Goal: Task Accomplishment & Management: Manage account settings

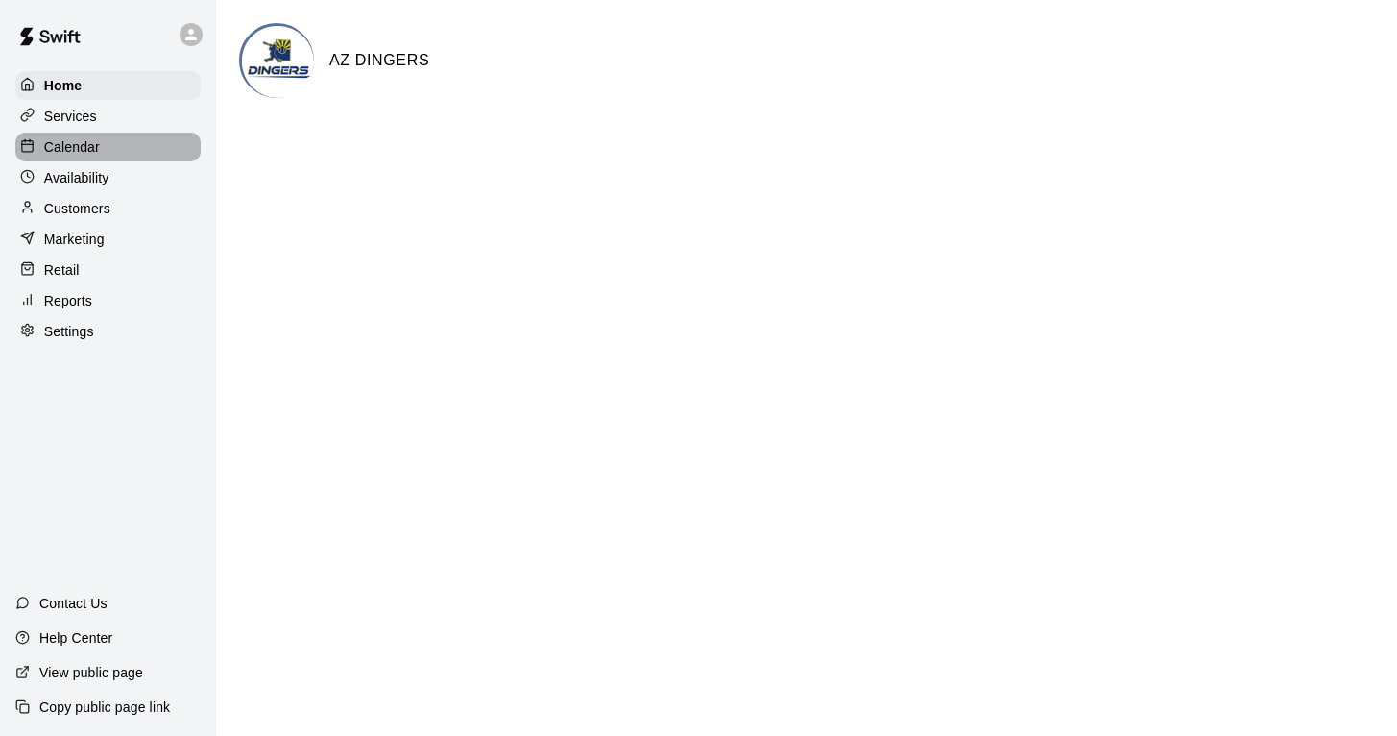
click at [73, 149] on p "Calendar" at bounding box center [72, 146] width 56 height 19
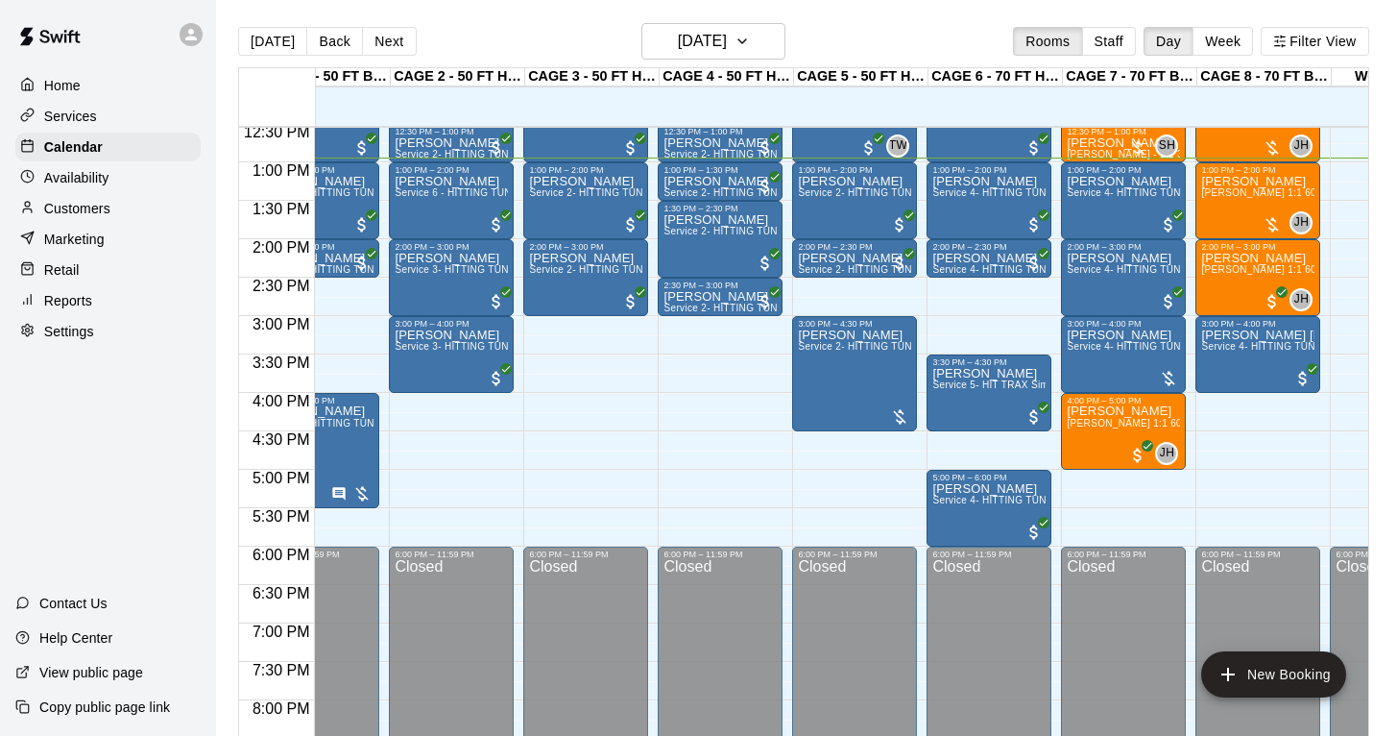
scroll to position [975, 60]
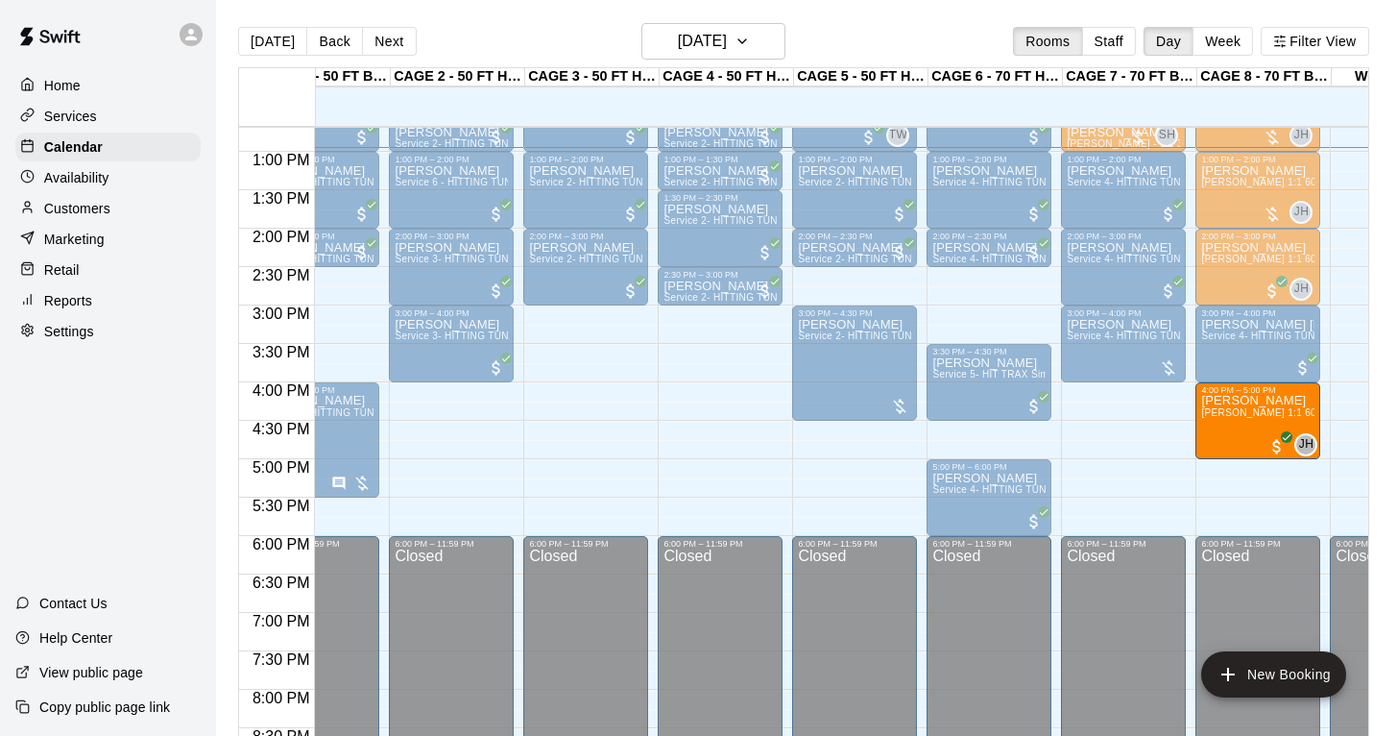
drag, startPoint x: 1119, startPoint y: 416, endPoint x: 1213, endPoint y: 419, distance: 94.2
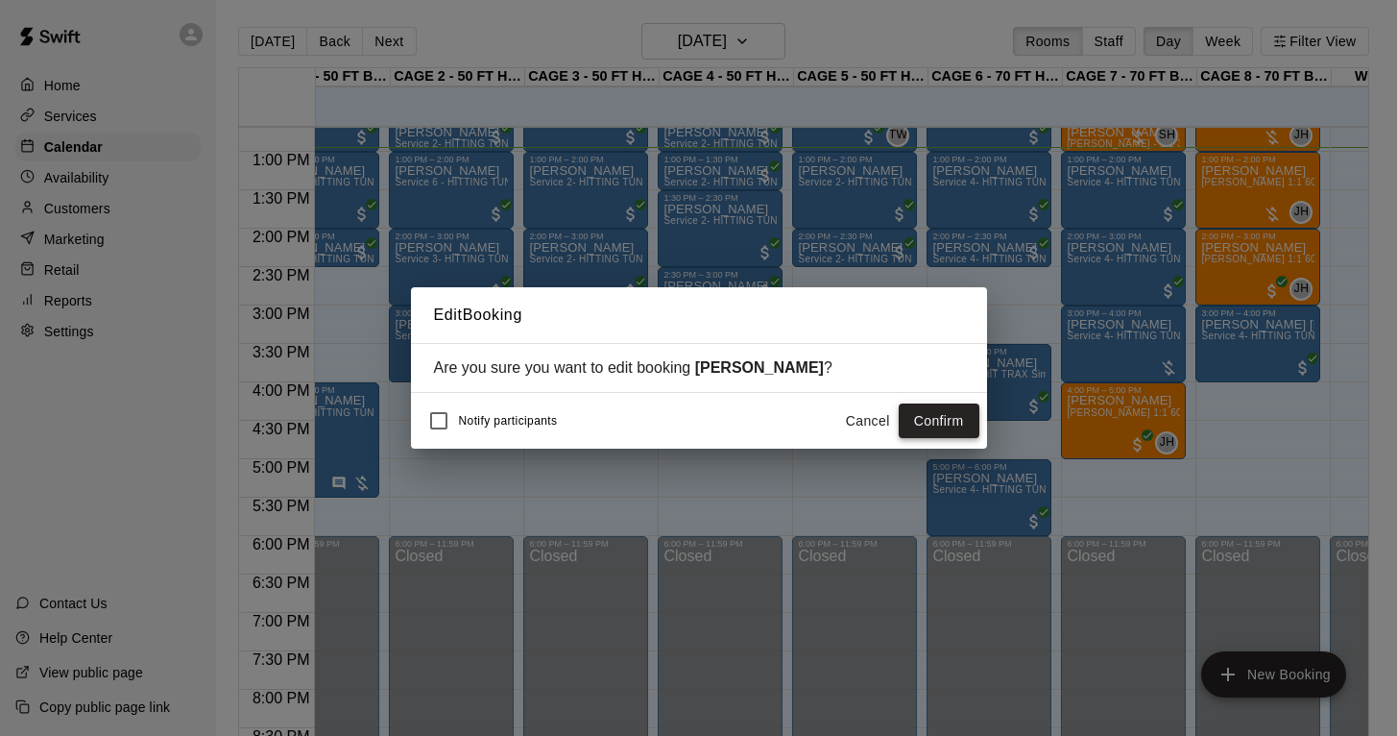
click at [944, 428] on button "Confirm" at bounding box center [939, 421] width 81 height 36
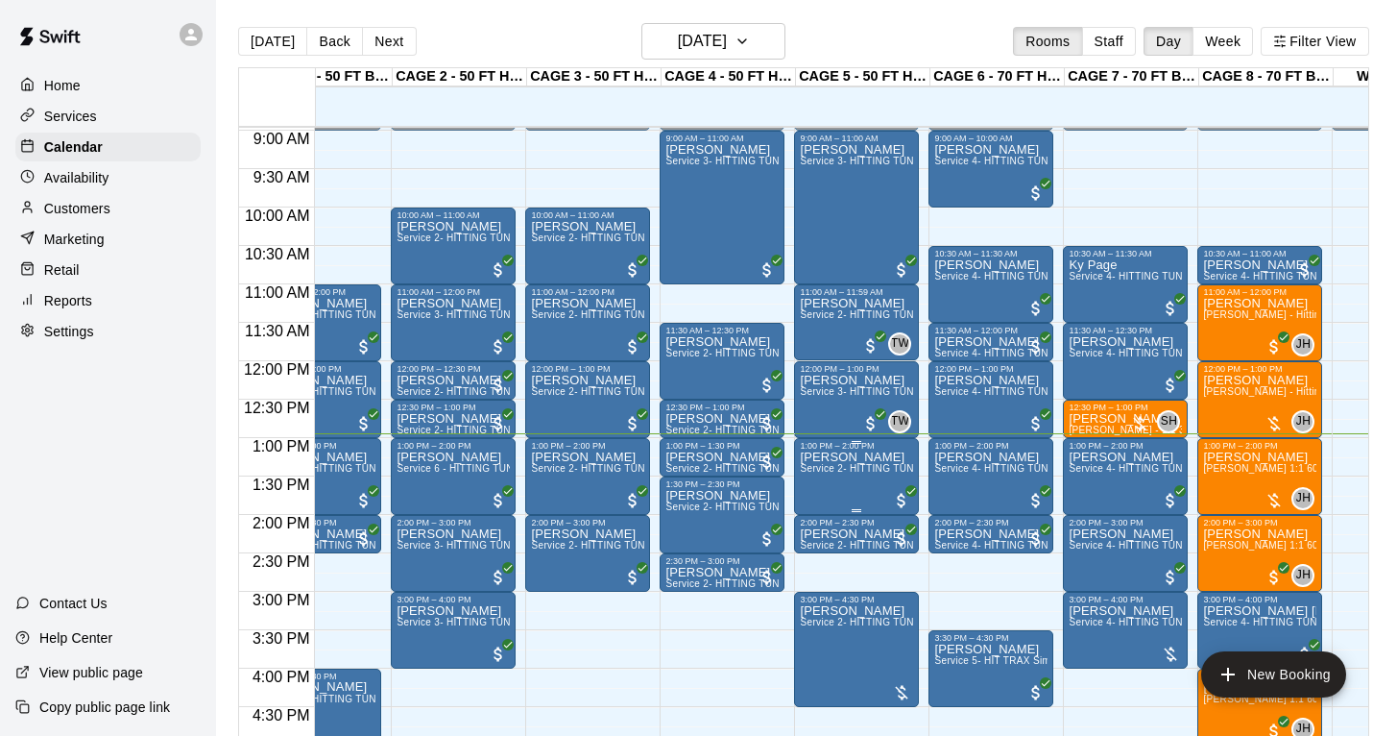
scroll to position [678, 58]
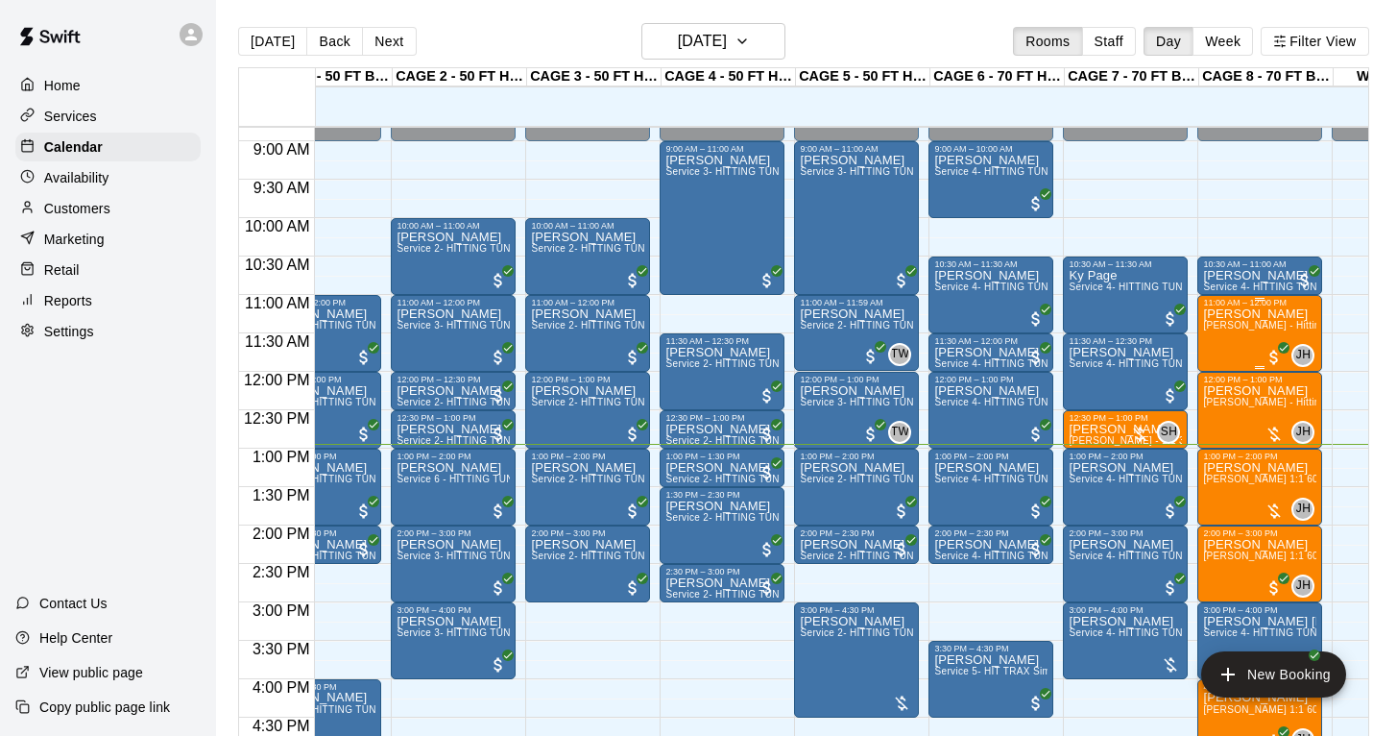
click at [1244, 342] on div "[PERSON_NAME] [PERSON_NAME] - Hitting 60min 1:1 instruction" at bounding box center [1259, 675] width 113 height 736
click at [1224, 361] on button "edit" at bounding box center [1223, 373] width 38 height 37
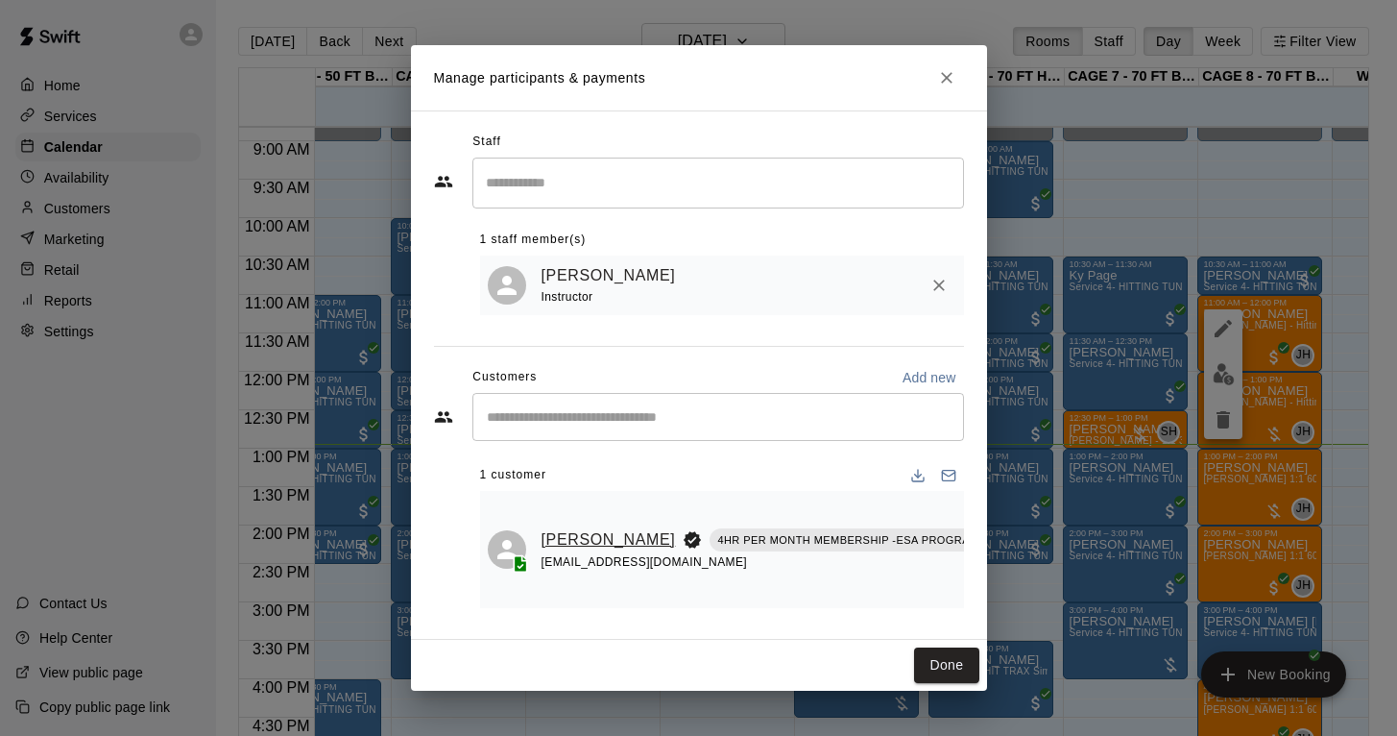
scroll to position [0, 0]
click at [560, 527] on link "[PERSON_NAME]" at bounding box center [609, 539] width 134 height 25
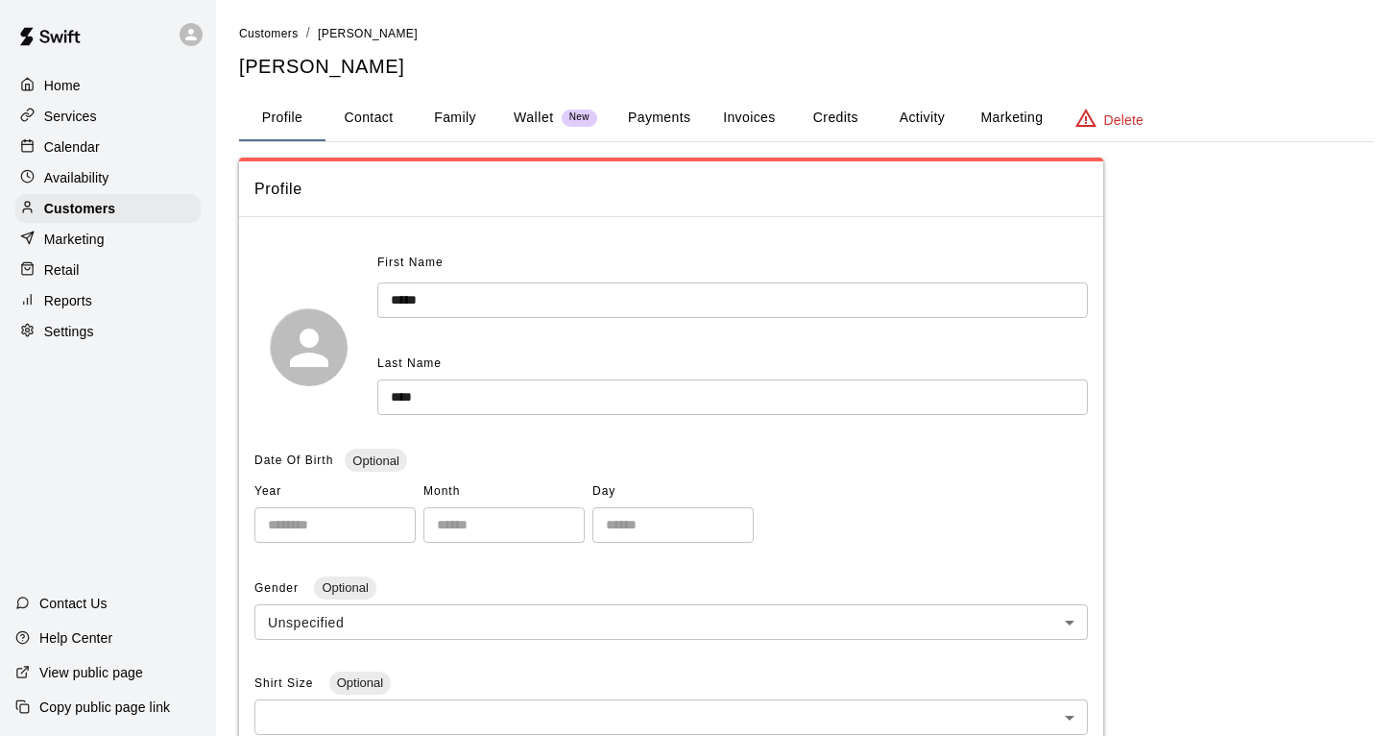
click at [662, 121] on button "Payments" at bounding box center [659, 118] width 93 height 46
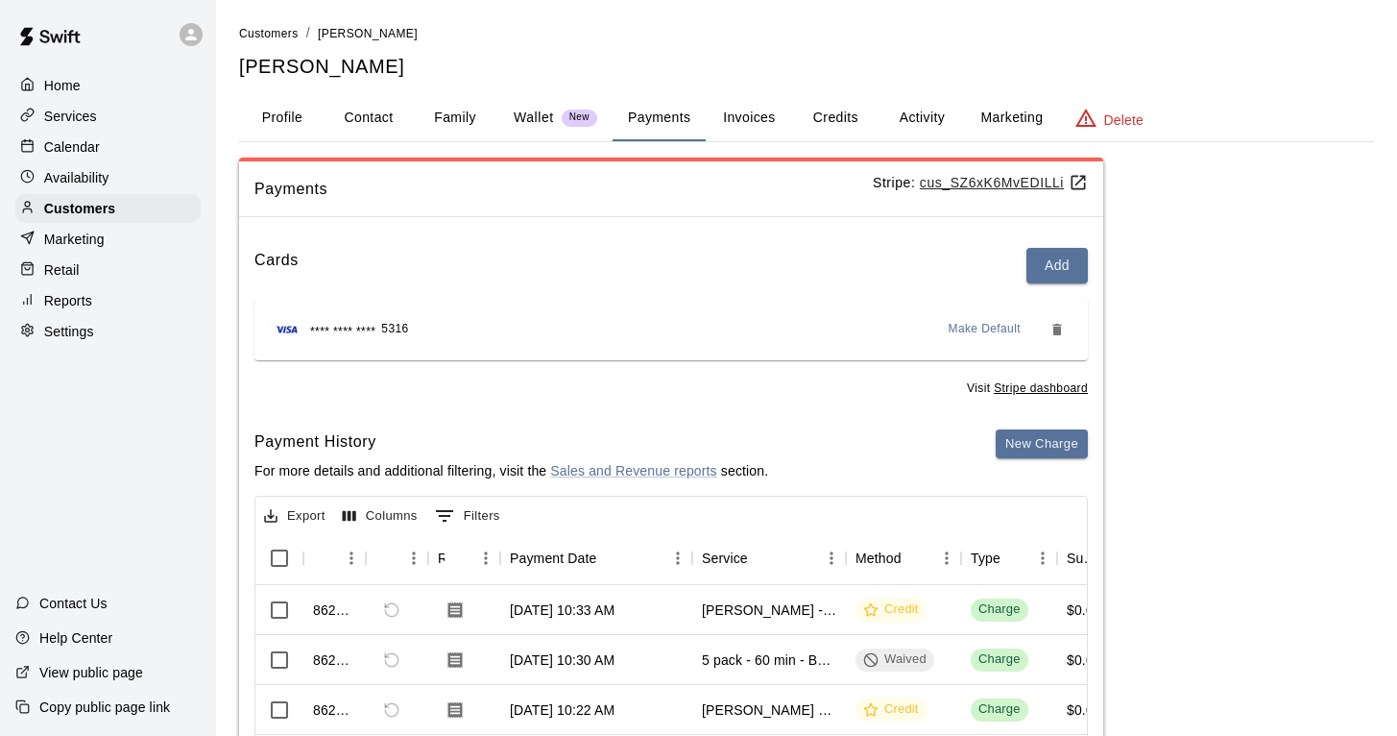
click at [770, 118] on button "Invoices" at bounding box center [749, 118] width 86 height 46
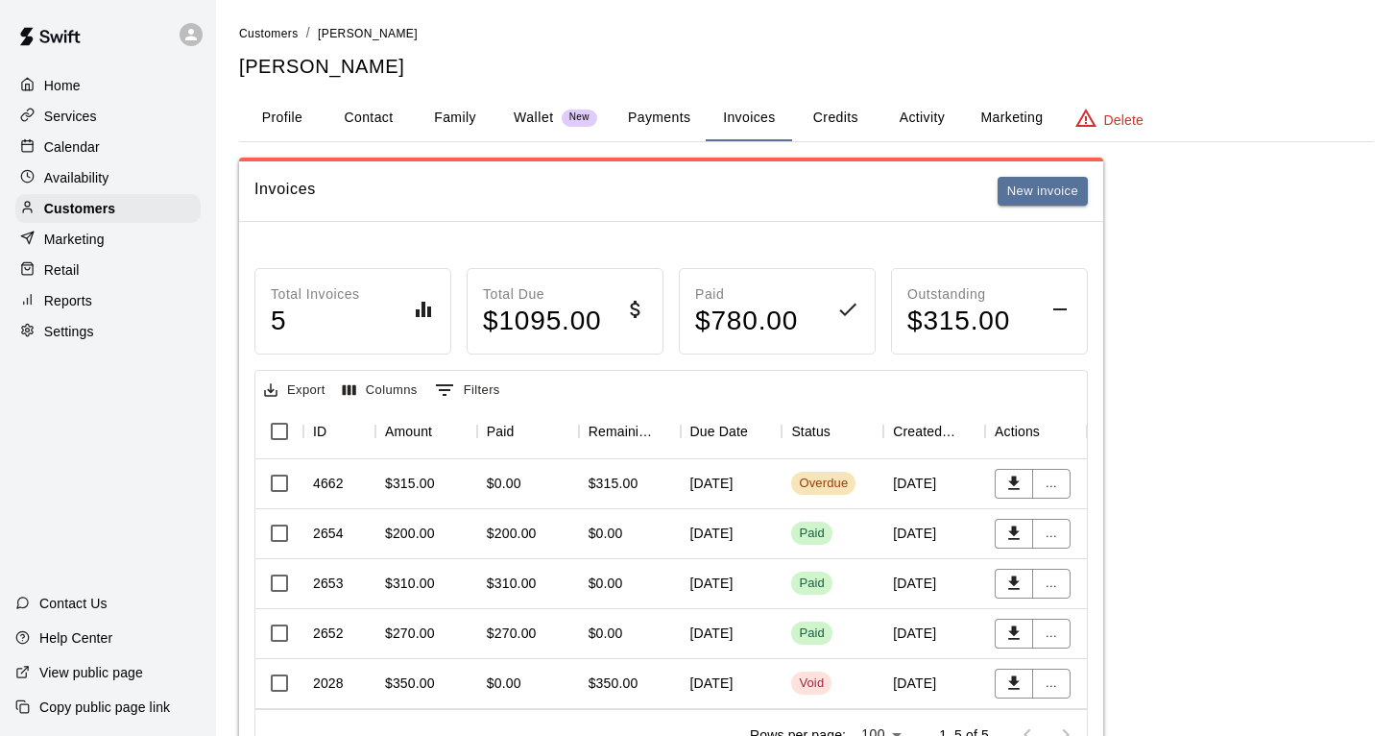
click at [87, 148] on p "Calendar" at bounding box center [72, 146] width 56 height 19
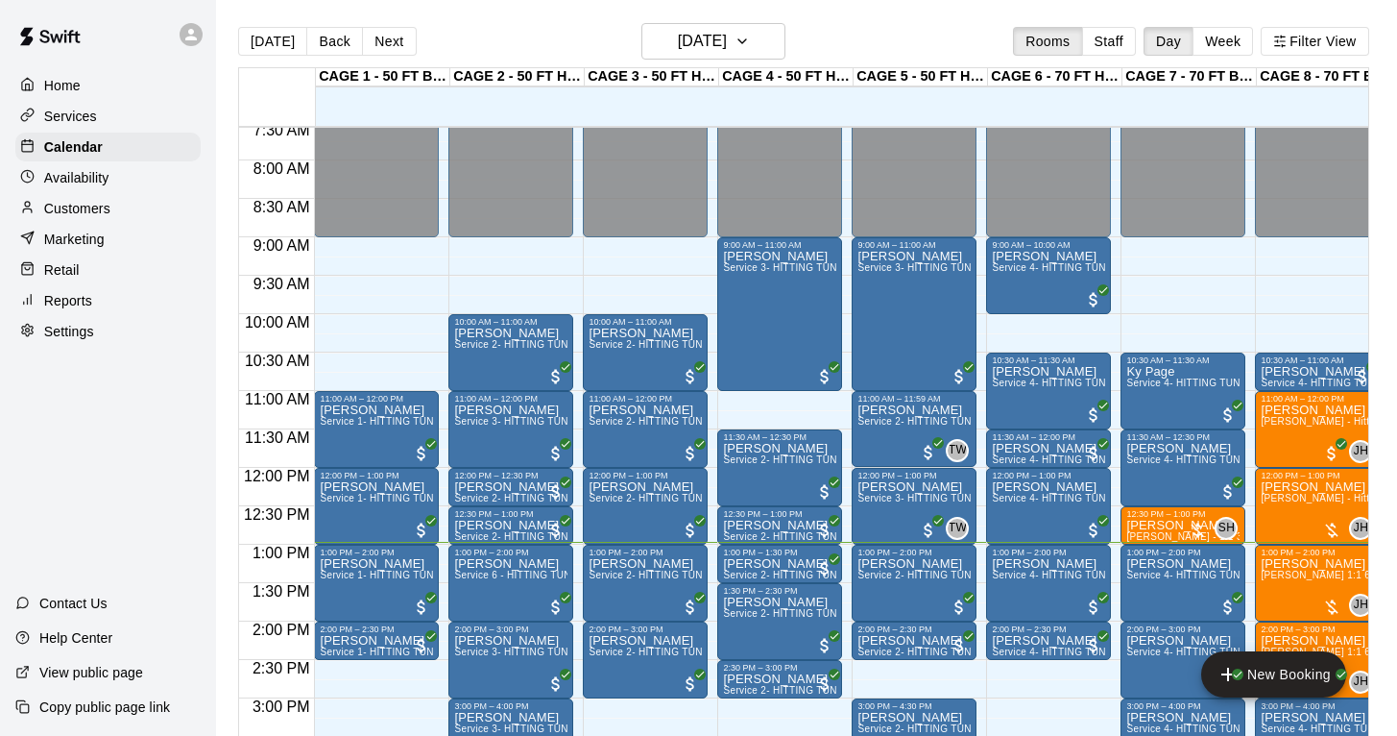
scroll to position [574, 0]
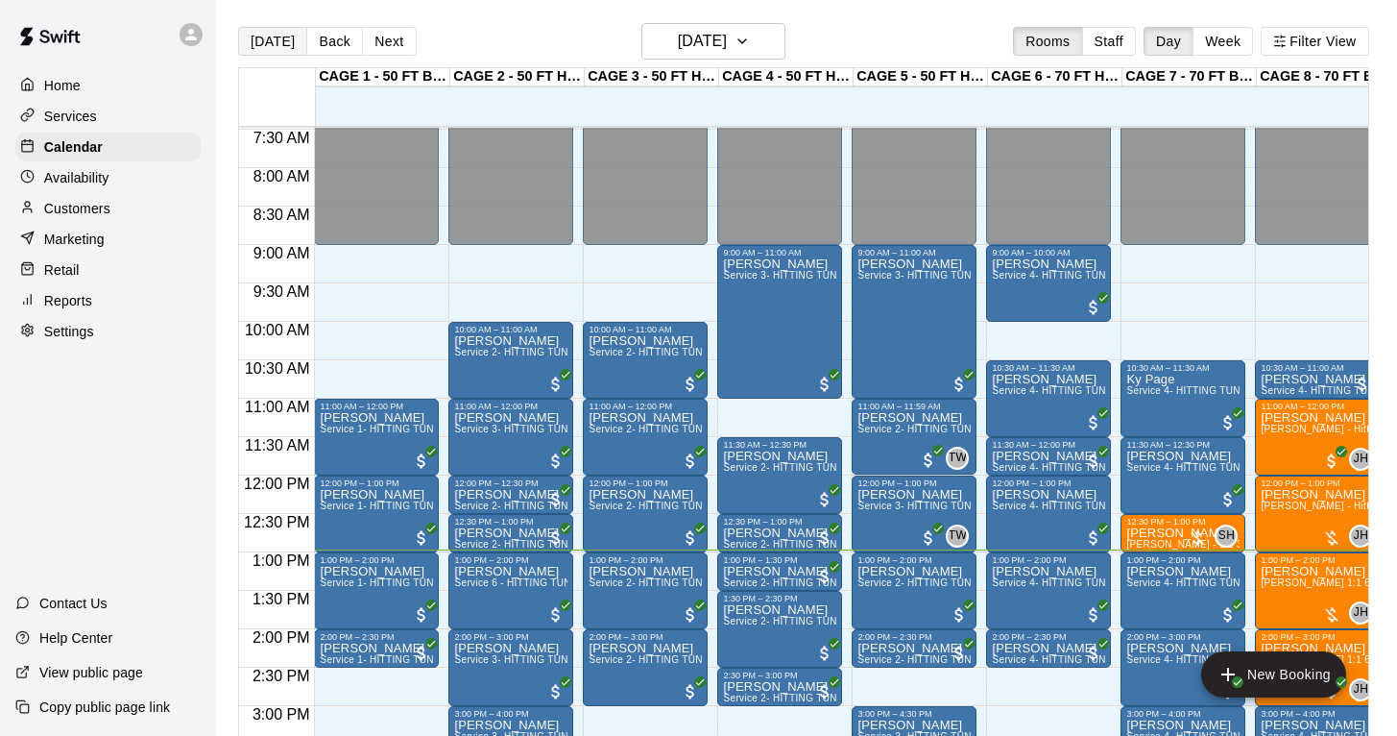
click at [274, 39] on button "[DATE]" at bounding box center [272, 41] width 69 height 29
click at [70, 81] on p "Home" at bounding box center [62, 85] width 36 height 19
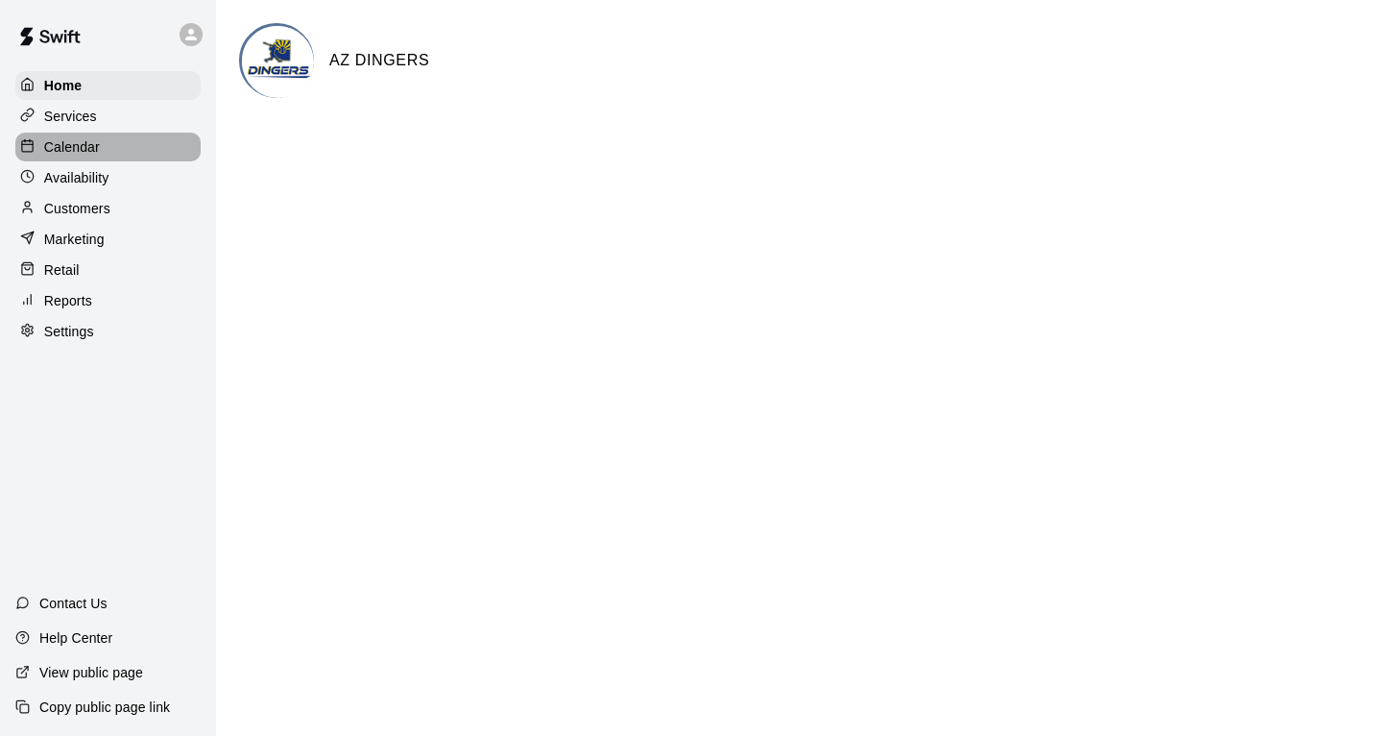
click at [77, 144] on p "Calendar" at bounding box center [72, 146] width 56 height 19
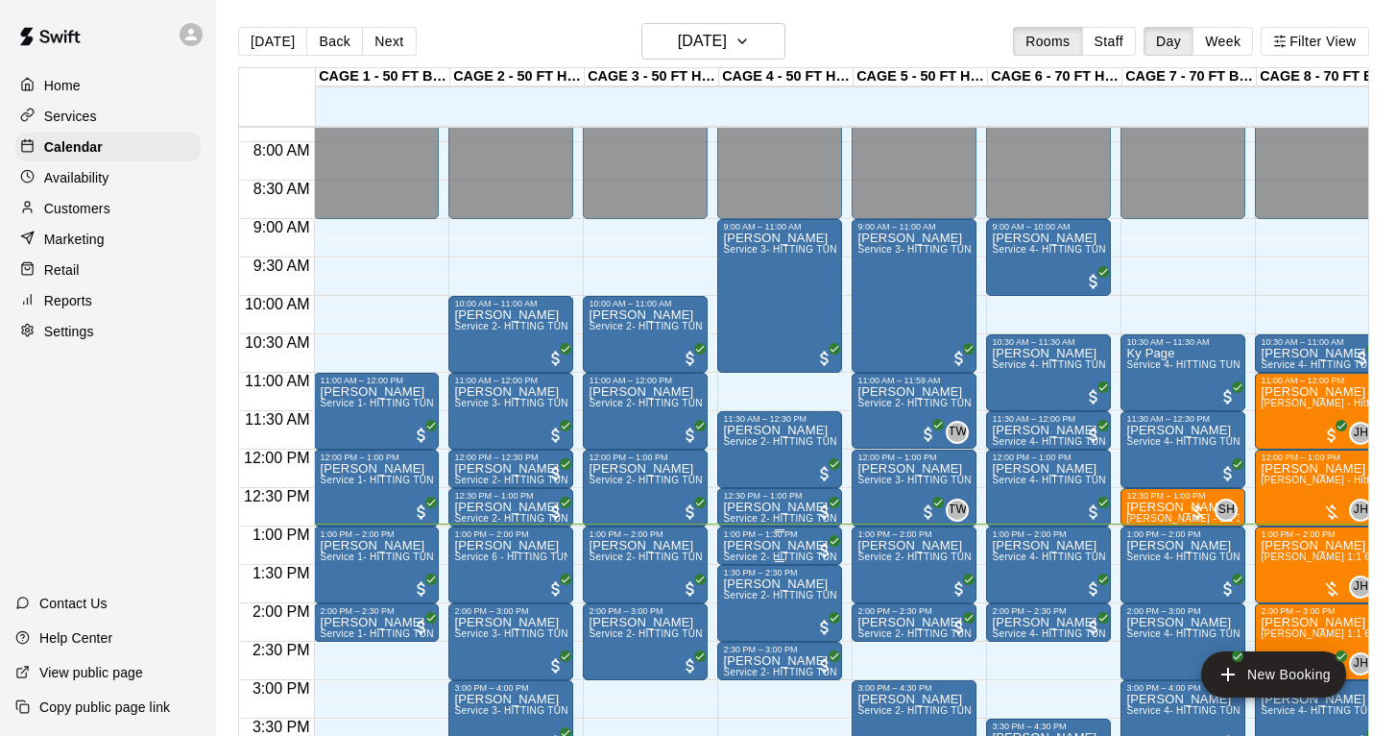
scroll to position [595, 0]
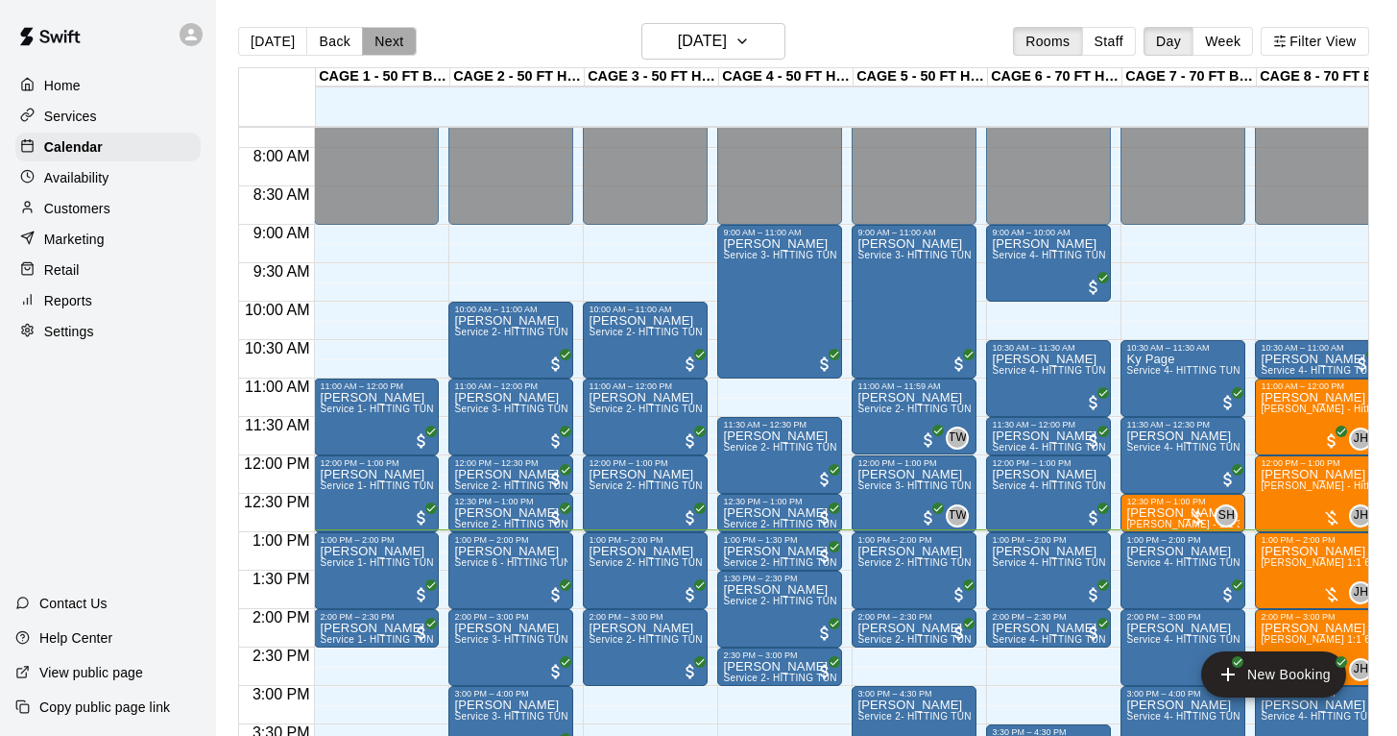
click at [396, 39] on button "Next" at bounding box center [389, 41] width 54 height 29
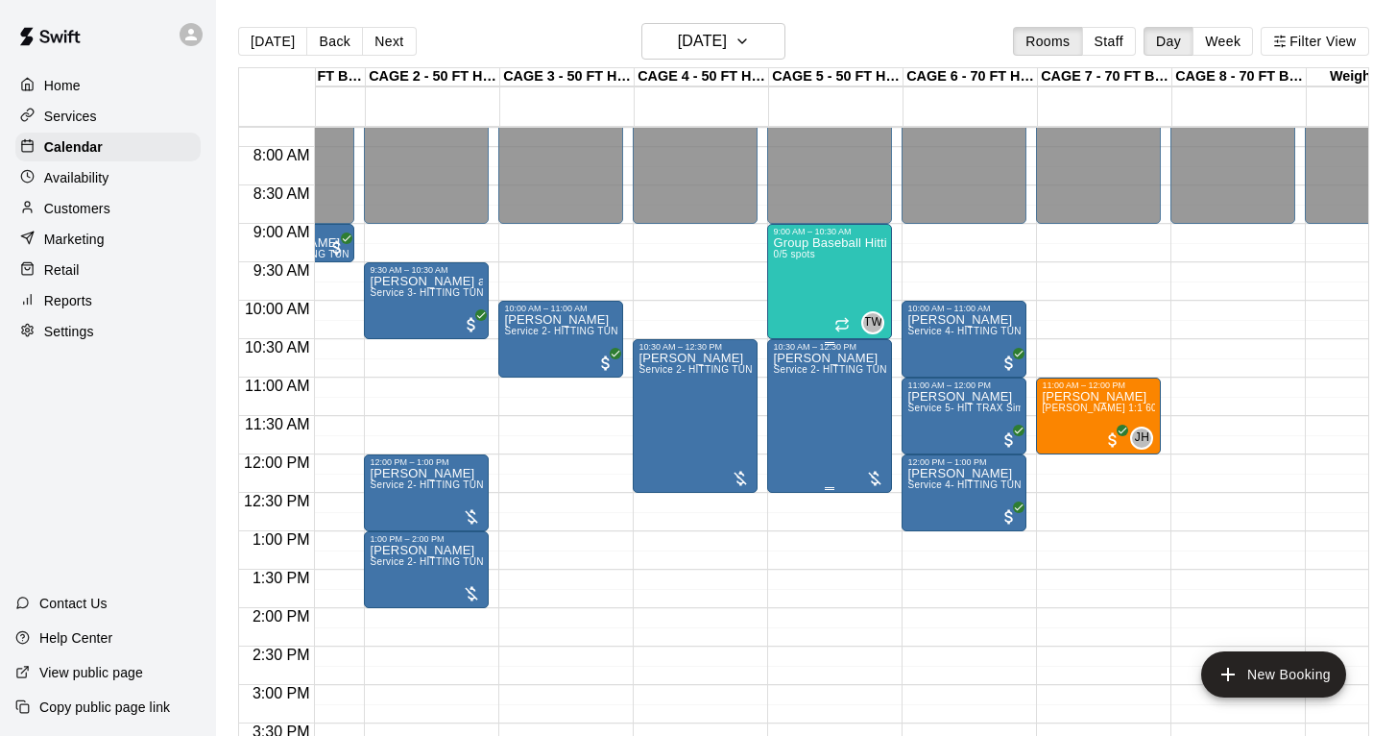
scroll to position [595, 87]
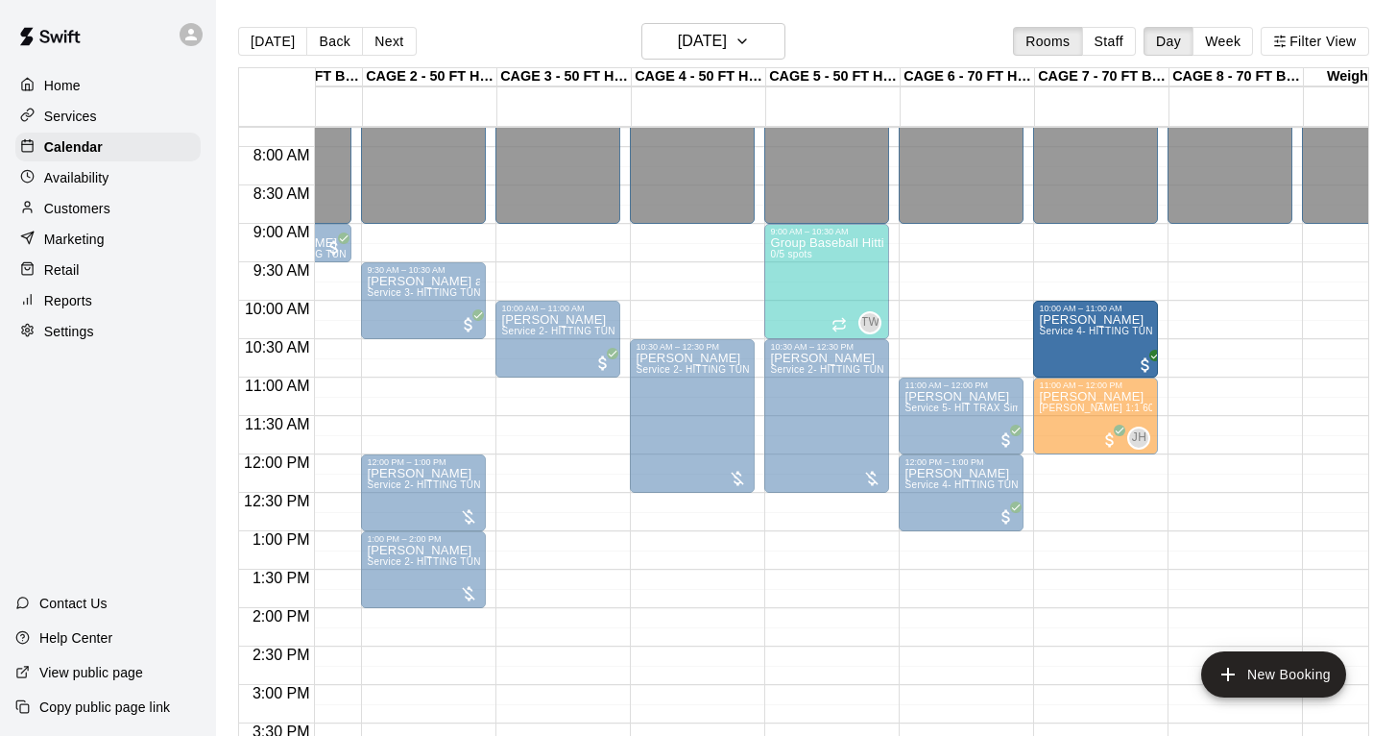
drag, startPoint x: 968, startPoint y: 348, endPoint x: 1051, endPoint y: 349, distance: 82.6
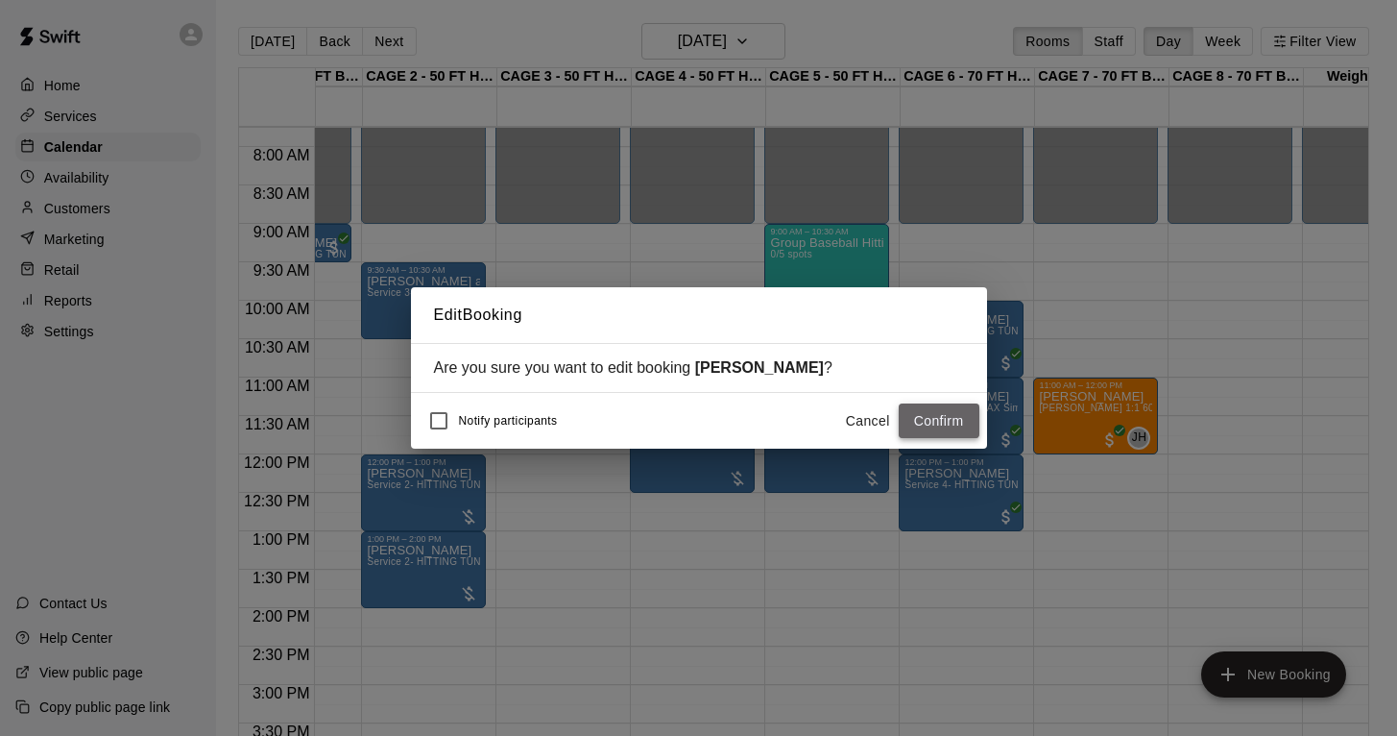
click at [928, 426] on button "Confirm" at bounding box center [939, 421] width 81 height 36
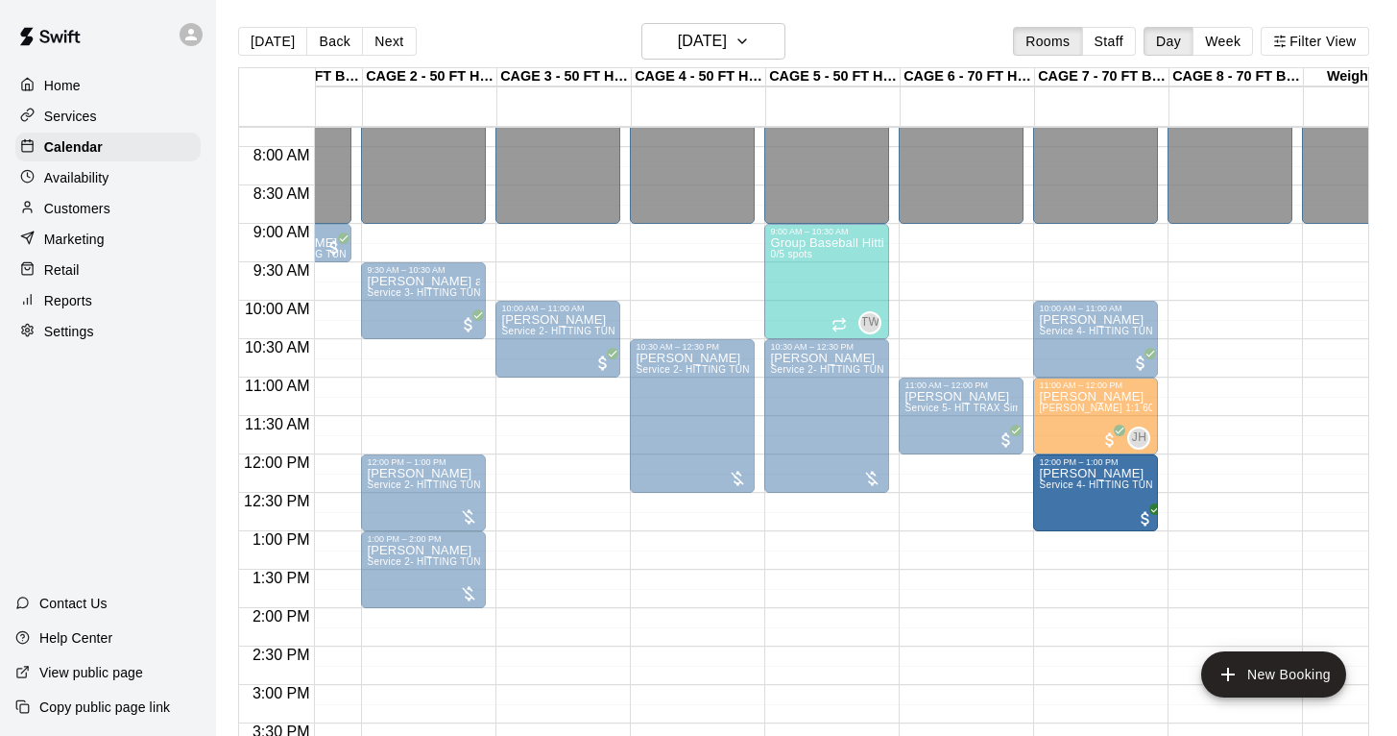
drag, startPoint x: 980, startPoint y: 505, endPoint x: 1048, endPoint y: 504, distance: 68.2
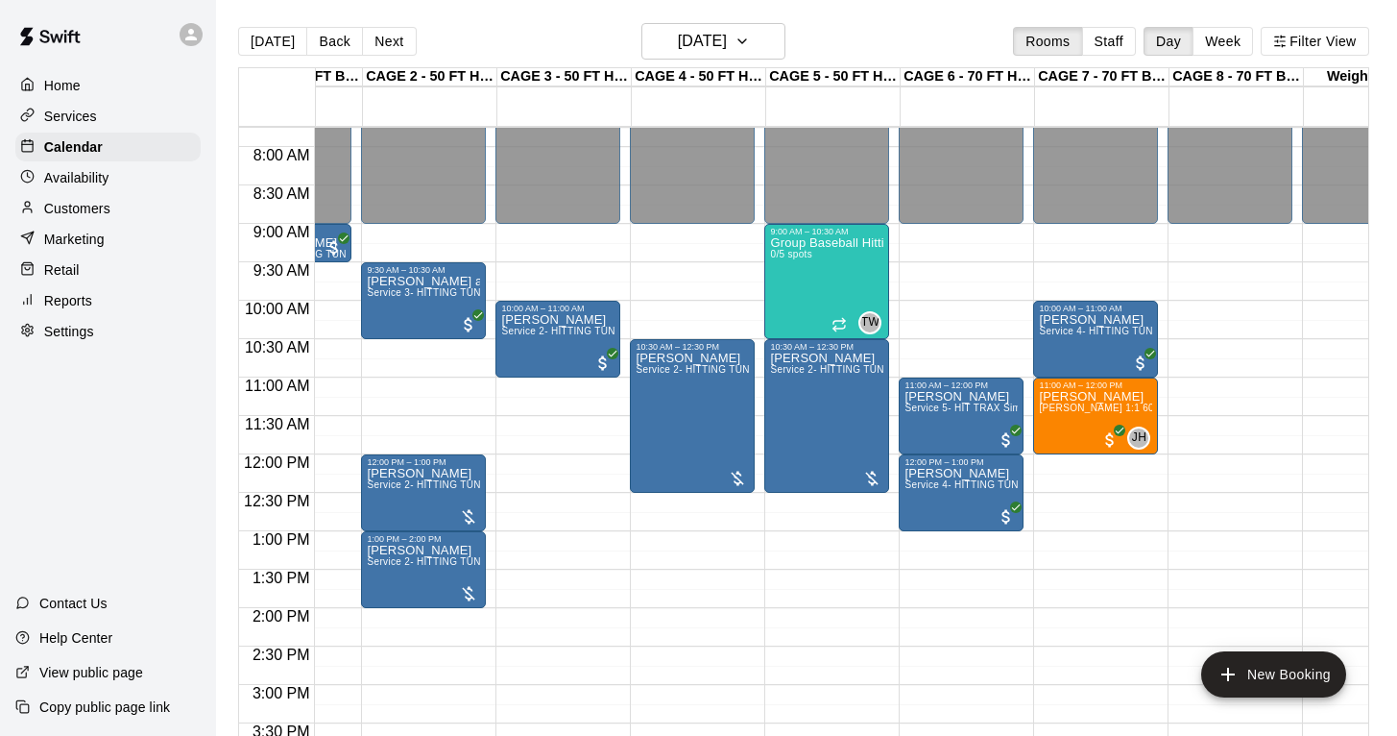
scroll to position [562, 87]
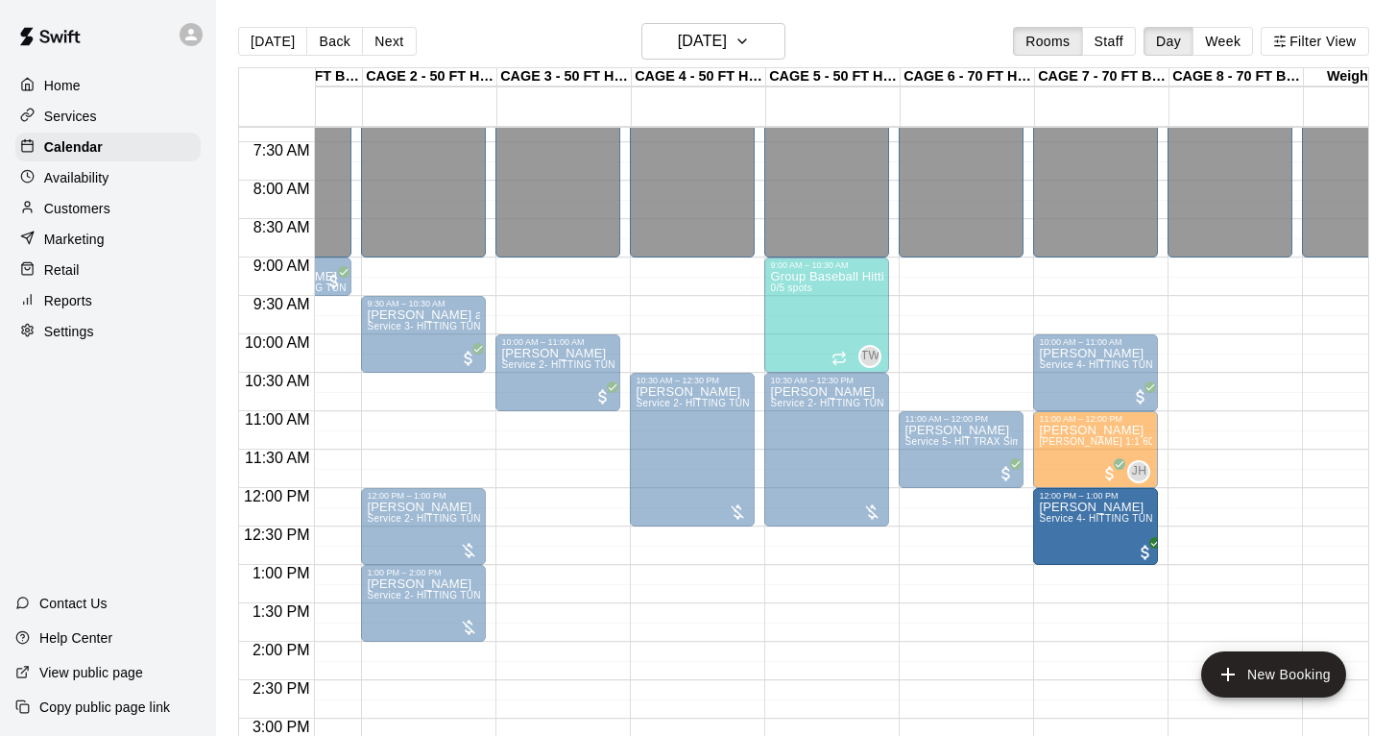
drag, startPoint x: 983, startPoint y: 543, endPoint x: 1060, endPoint y: 543, distance: 76.8
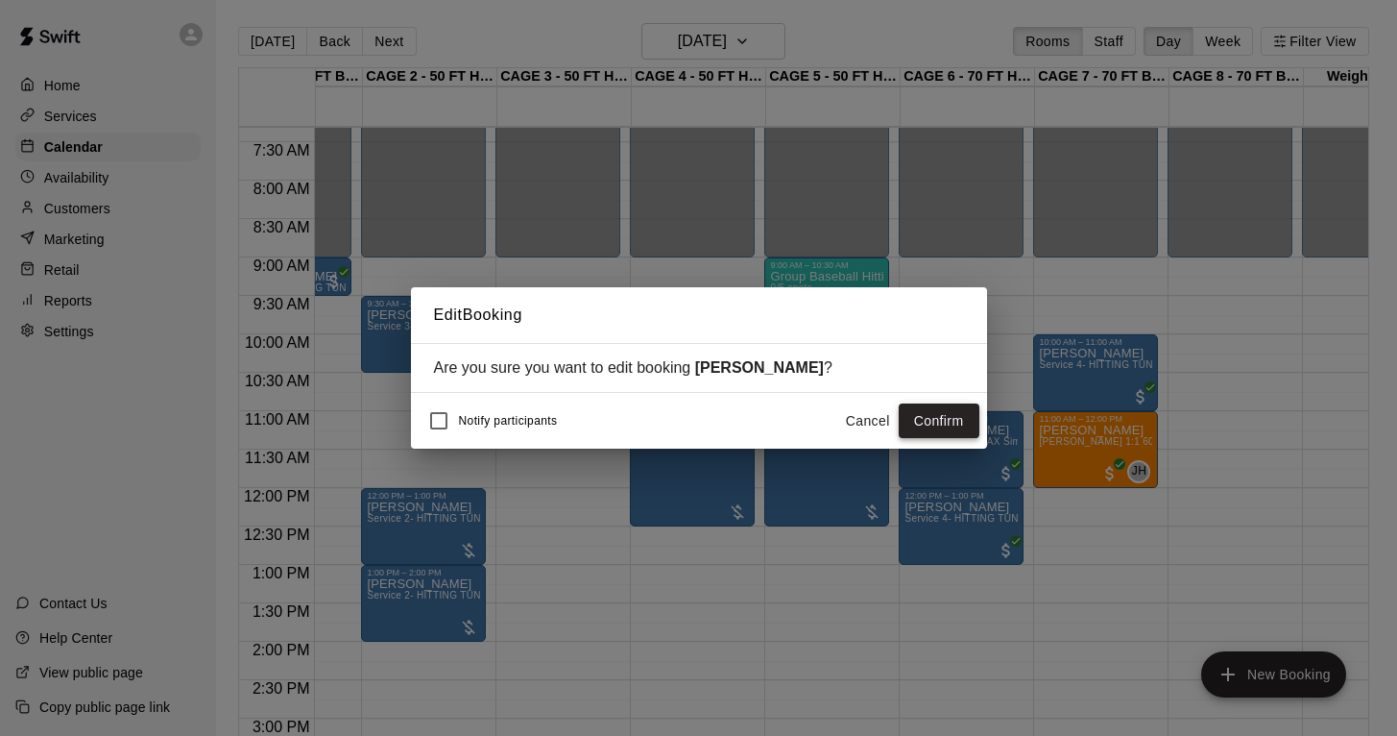
click at [924, 417] on button "Confirm" at bounding box center [939, 421] width 81 height 36
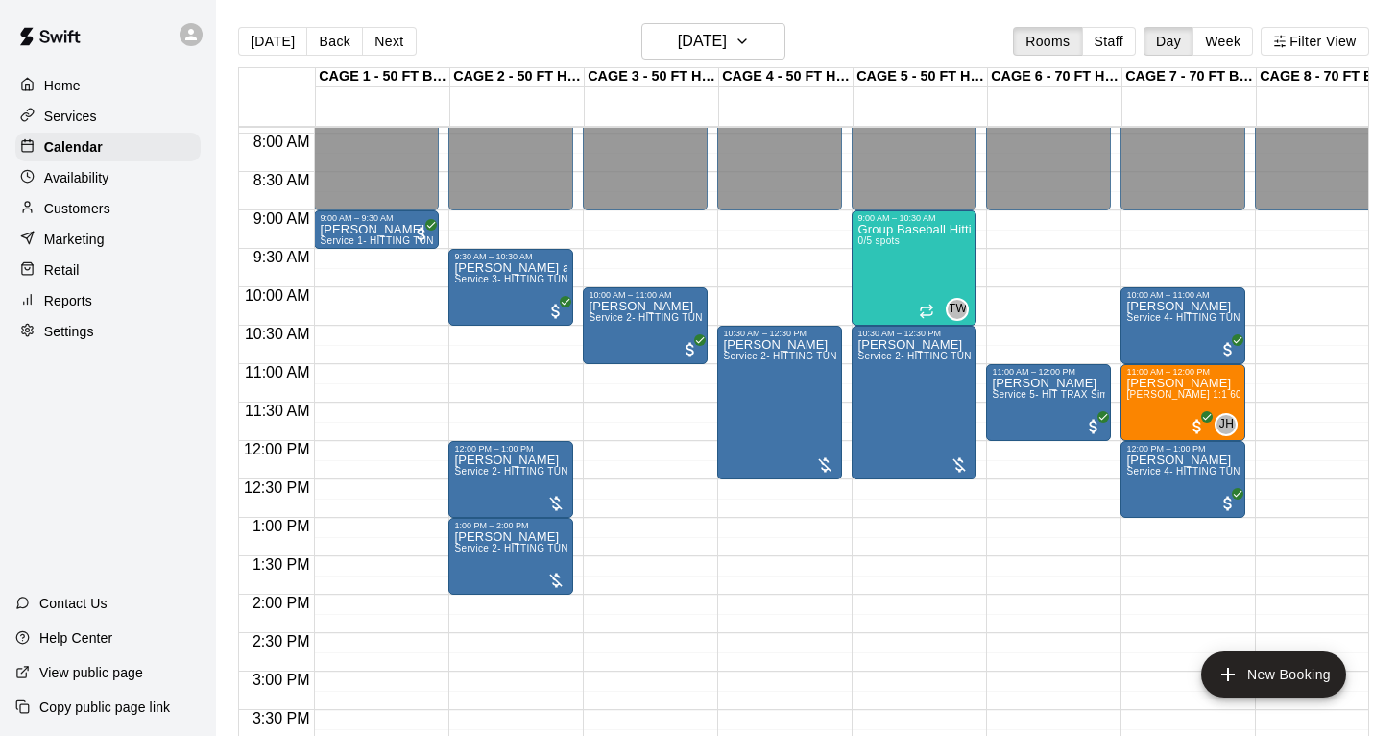
scroll to position [578, 0]
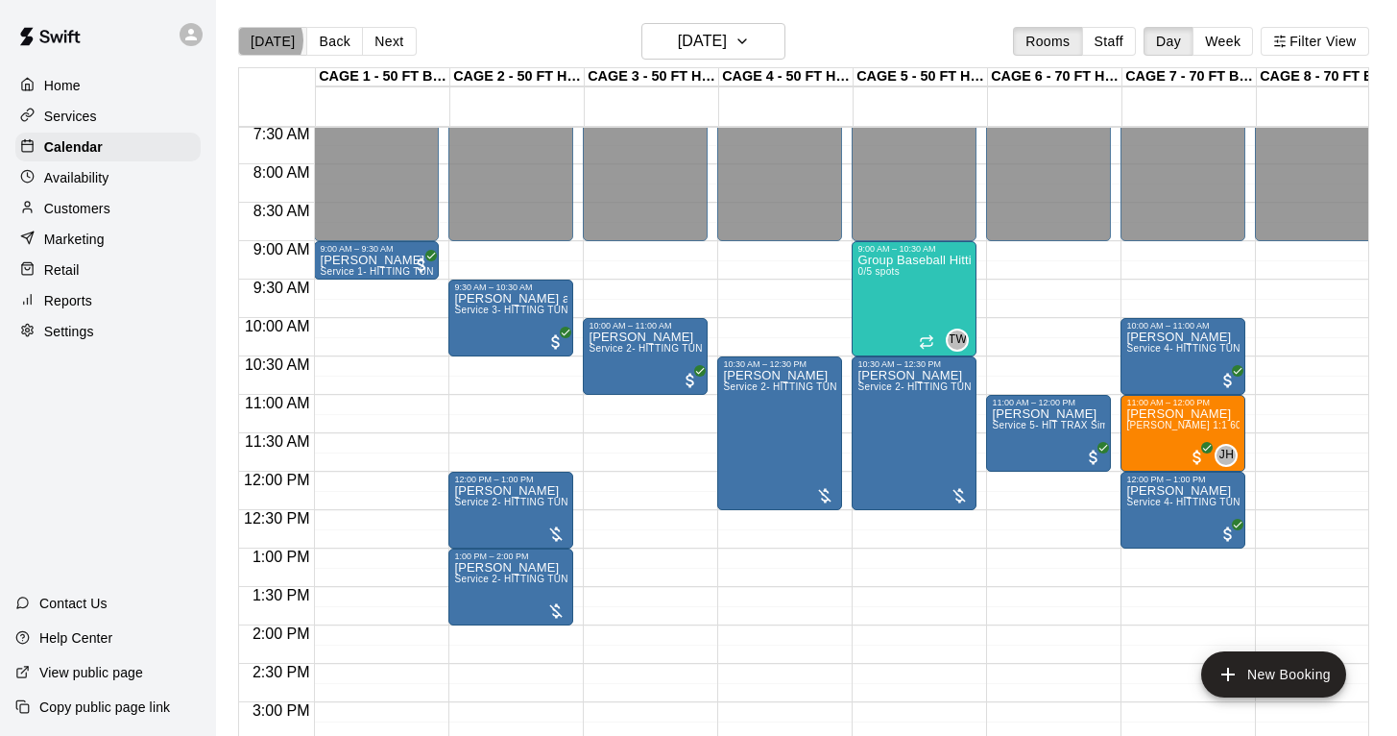
click at [263, 40] on button "[DATE]" at bounding box center [272, 41] width 69 height 29
